Goal: Navigation & Orientation: Find specific page/section

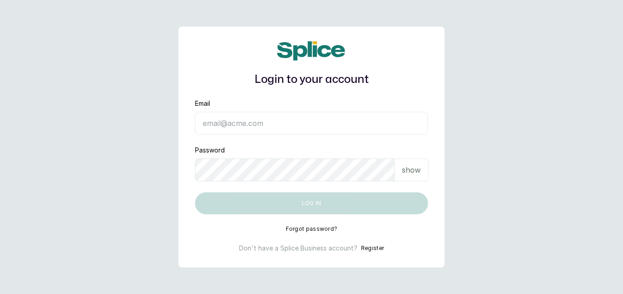
type input "[EMAIL_ADDRESS][DOMAIN_NAME]"
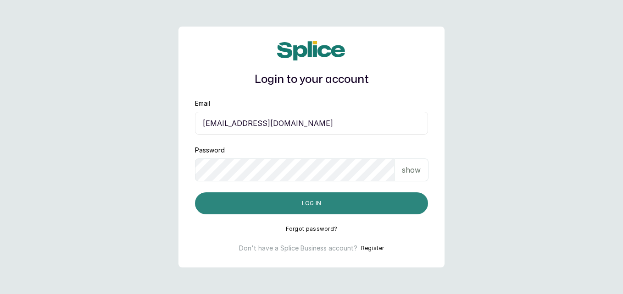
click at [384, 206] on button "Log in" at bounding box center [311, 204] width 233 height 22
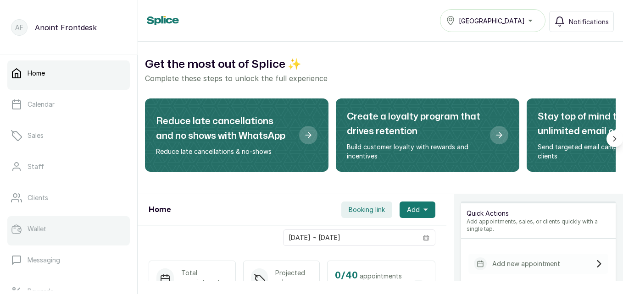
scroll to position [138, 0]
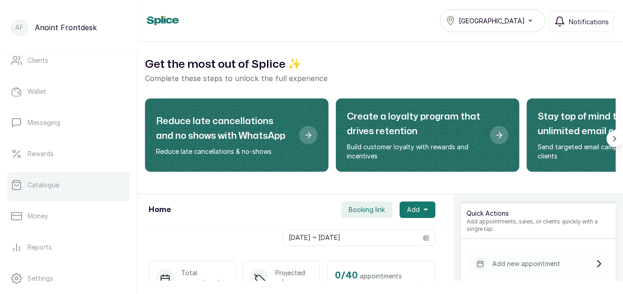
click at [54, 184] on p "Catalogue" at bounding box center [44, 185] width 32 height 9
